Goal: Task Accomplishment & Management: Complete application form

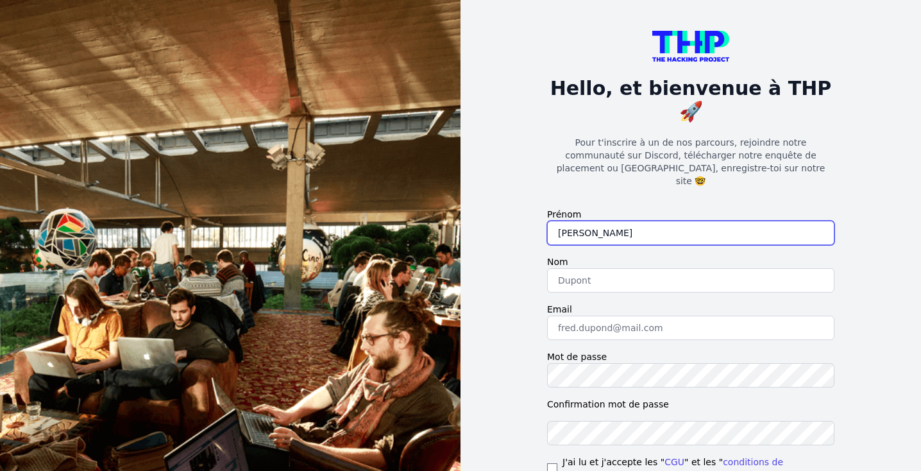
type input "José"
click at [652, 255] on label "Nom" at bounding box center [690, 261] width 287 height 13
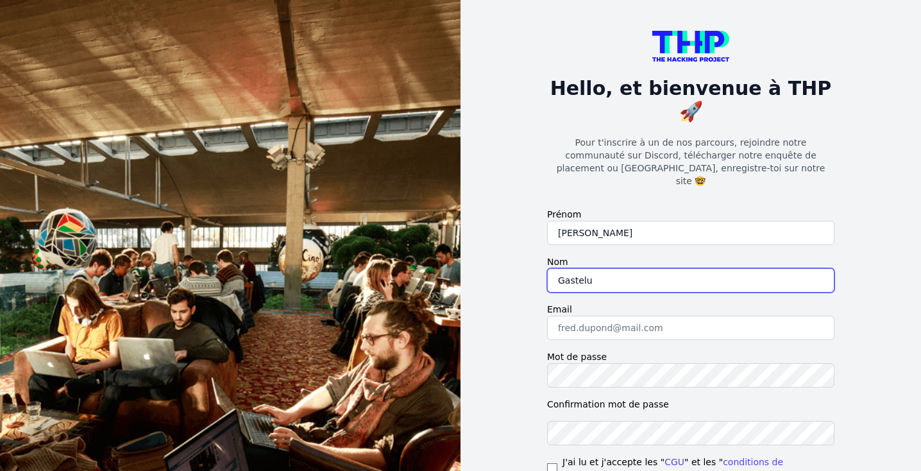
type input "Gastelu"
click at [714, 266] on form "Prénom José Nom Gastelu Email Mot de passe Confirmation mot de passe J'ai lu et…" at bounding box center [690, 369] width 287 height 323
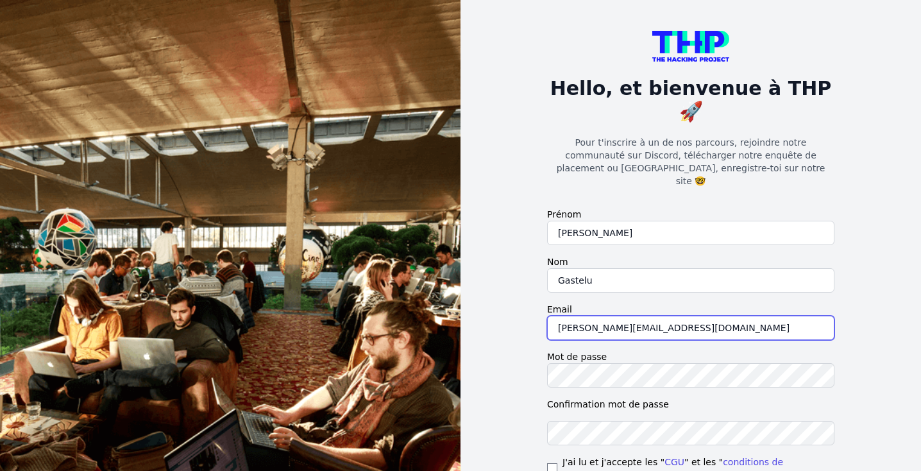
type input "jose.gastelu@gmail.com"
click at [549, 463] on input "checkbox" at bounding box center [552, 468] width 10 height 10
checkbox input "true"
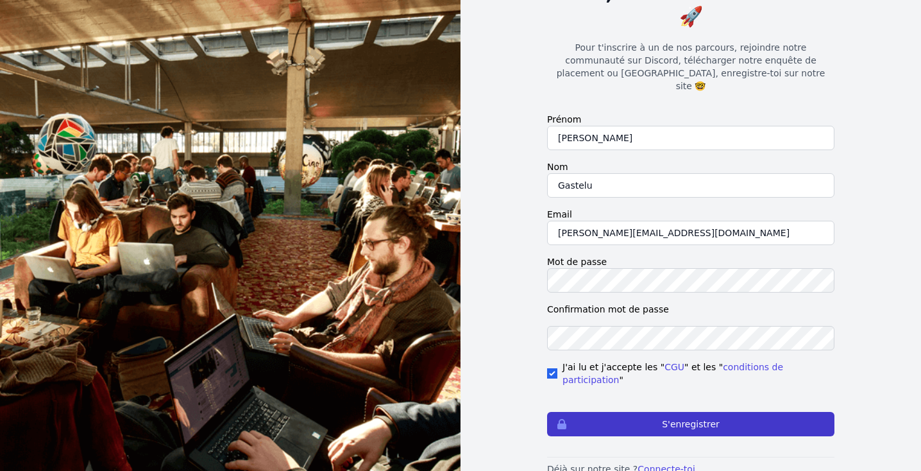
scroll to position [94, 0]
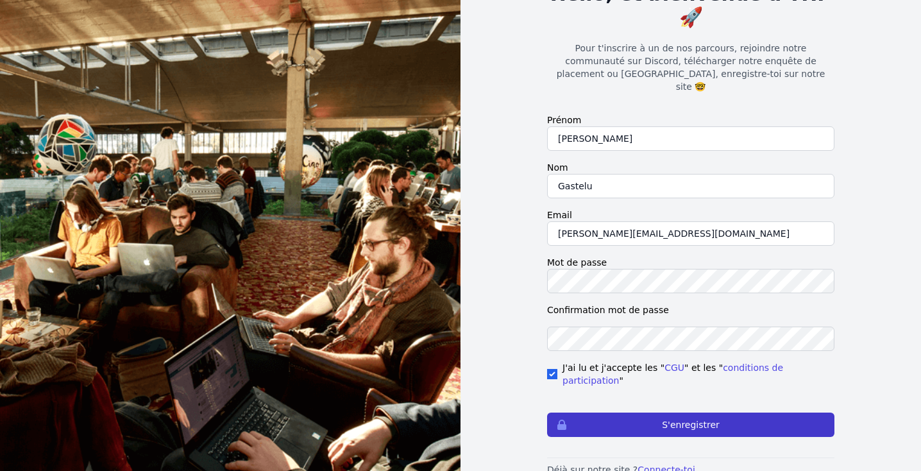
click at [643, 412] on button "S'enregistrer" at bounding box center [690, 424] width 287 height 24
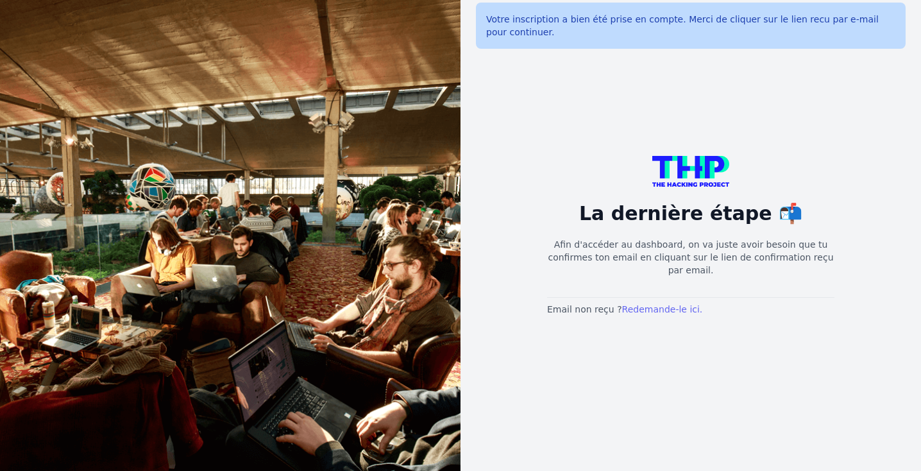
click at [653, 310] on link "Redemande-le ici." at bounding box center [662, 309] width 81 height 10
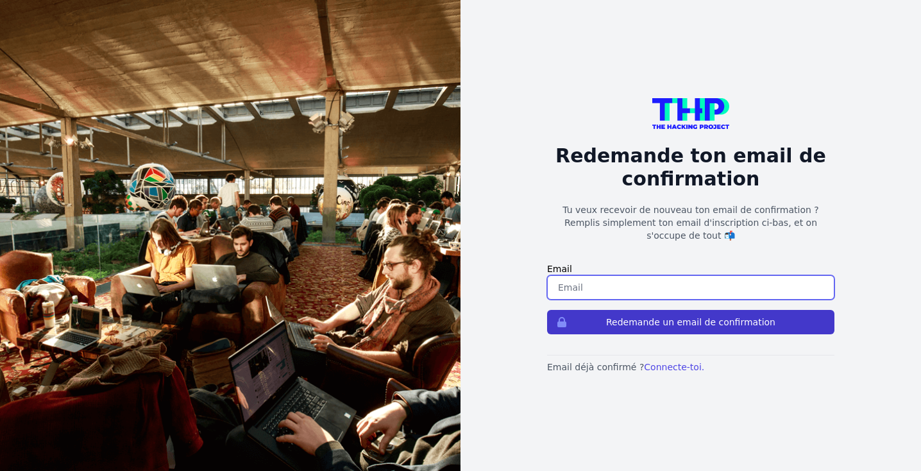
type input "[PERSON_NAME][EMAIL_ADDRESS][DOMAIN_NAME]"
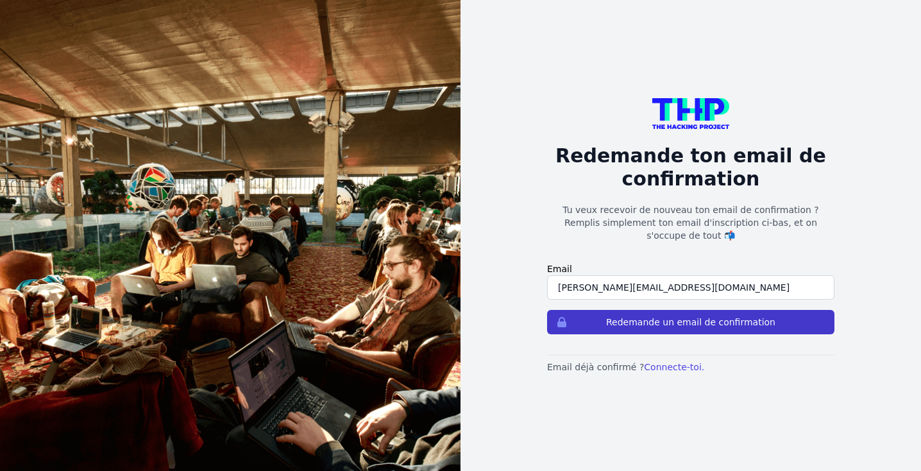
click at [653, 312] on button "Redemande un email de confirmation" at bounding box center [690, 322] width 287 height 24
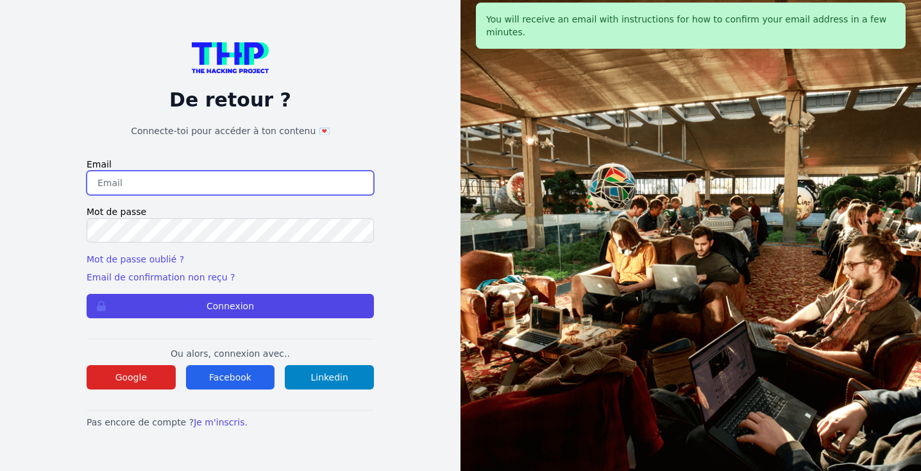
type input "[PERSON_NAME][EMAIL_ADDRESS][DOMAIN_NAME]"
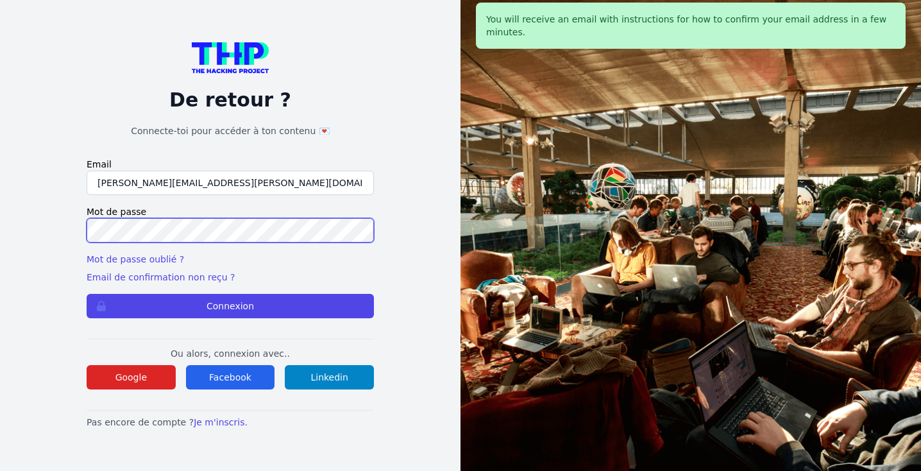
click at [230, 306] on button "Connexion" at bounding box center [230, 306] width 287 height 24
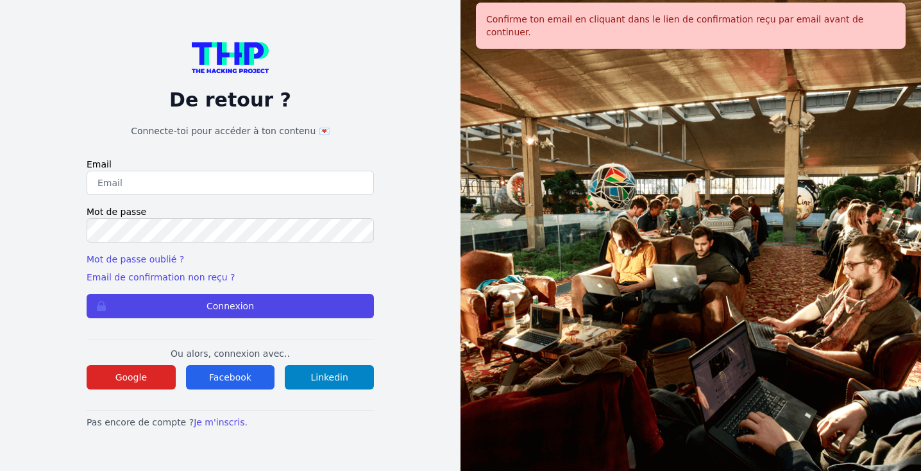
type input "jose.gastelu@gmail.com"
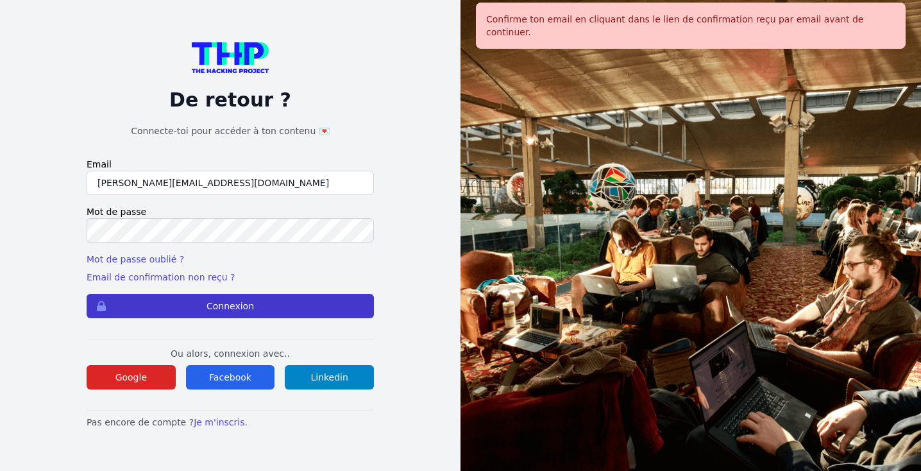
click at [230, 302] on button "Connexion" at bounding box center [230, 306] width 287 height 24
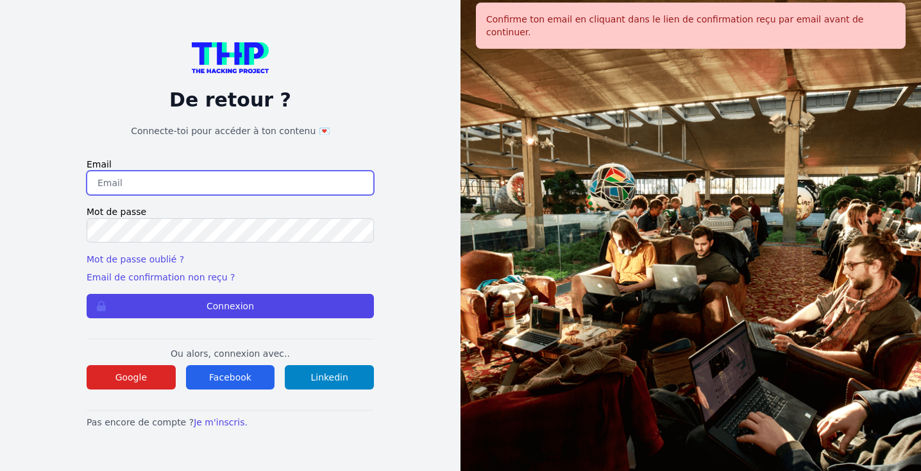
type input "jose.gastelu@gmail.com"
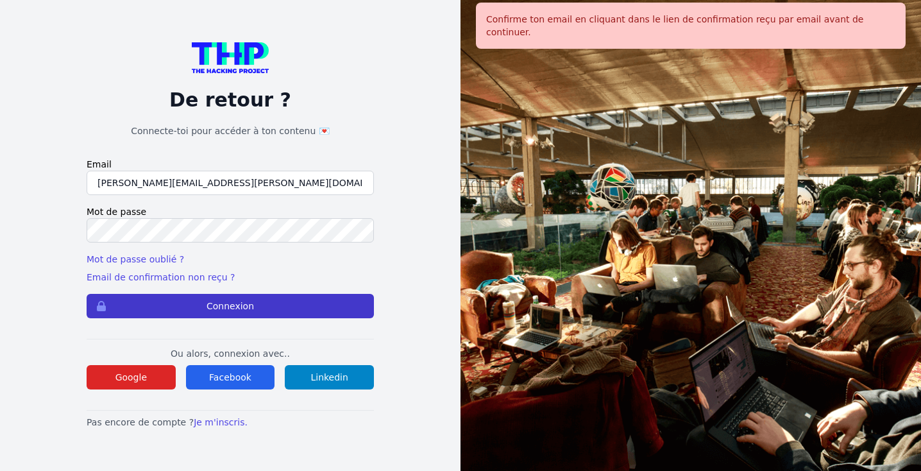
click at [239, 300] on button "Connexion" at bounding box center [230, 306] width 287 height 24
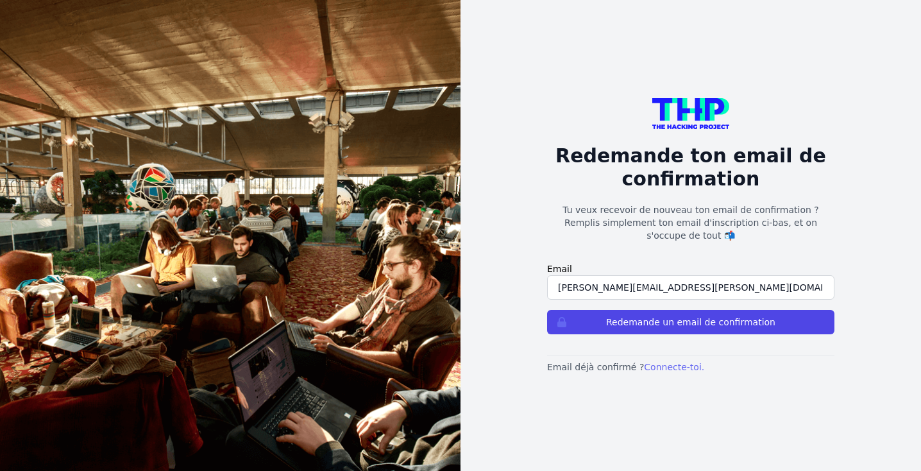
click at [691, 315] on button "Redemande un email de confirmation" at bounding box center [690, 322] width 287 height 24
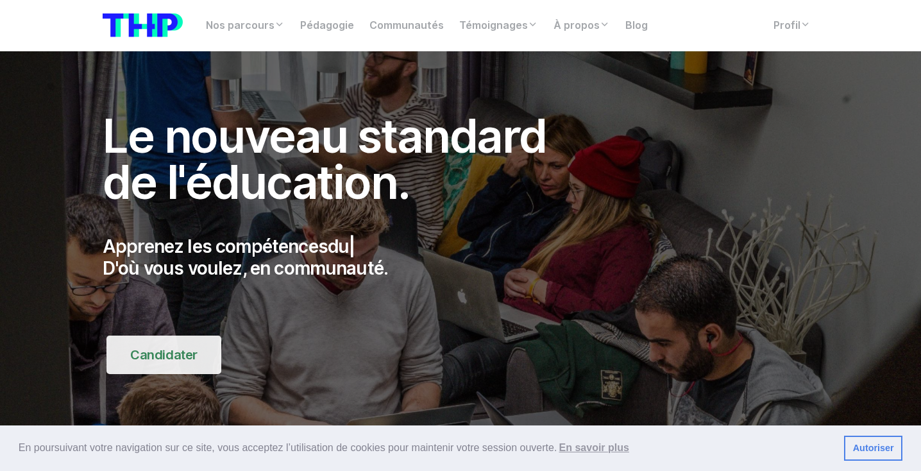
click at [182, 350] on link "Candidater" at bounding box center [163, 354] width 115 height 38
